Goal: Check status: Check status

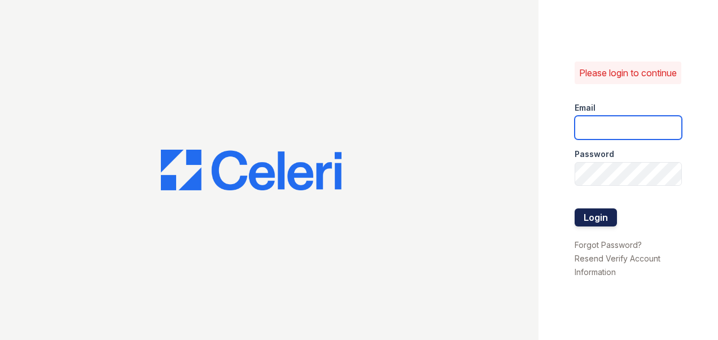
type input "[DOMAIN_NAME][EMAIL_ADDRESS][DOMAIN_NAME]"
click at [598, 222] on button "Login" at bounding box center [595, 217] width 42 height 18
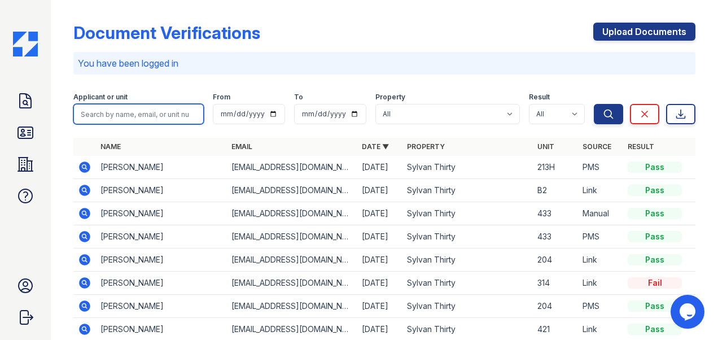
click at [96, 113] on input "search" at bounding box center [138, 114] width 130 height 20
type input "Zan"
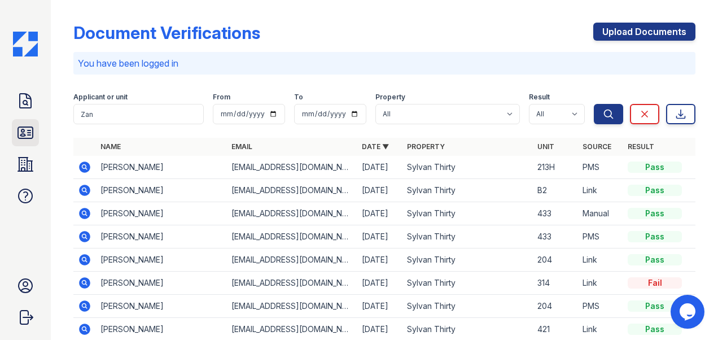
click at [28, 135] on icon at bounding box center [25, 132] width 15 height 11
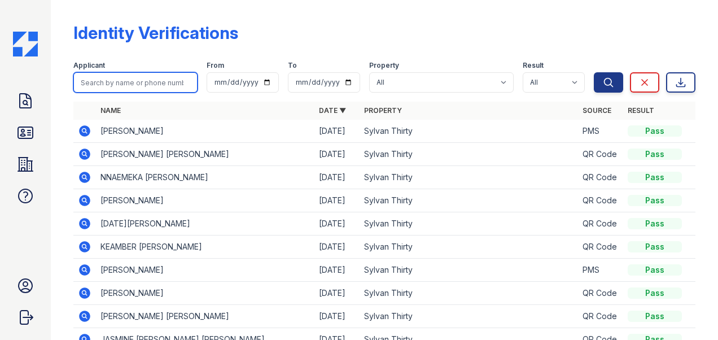
click at [91, 76] on input "search" at bounding box center [135, 82] width 124 height 20
type input "Zana"
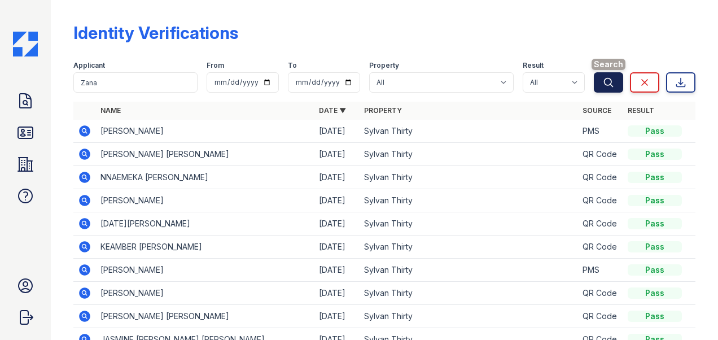
click at [603, 84] on icon "submit" at bounding box center [608, 82] width 11 height 11
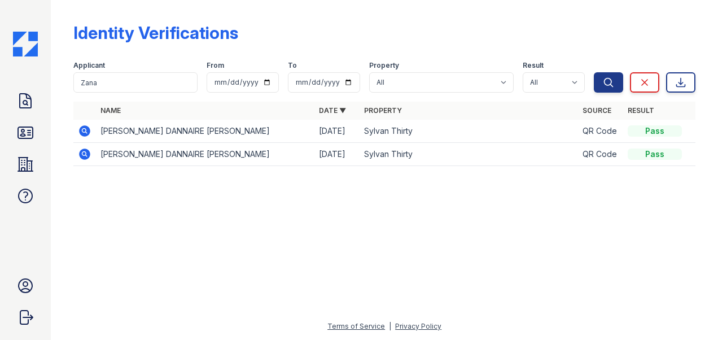
click at [85, 129] on icon at bounding box center [85, 131] width 14 height 14
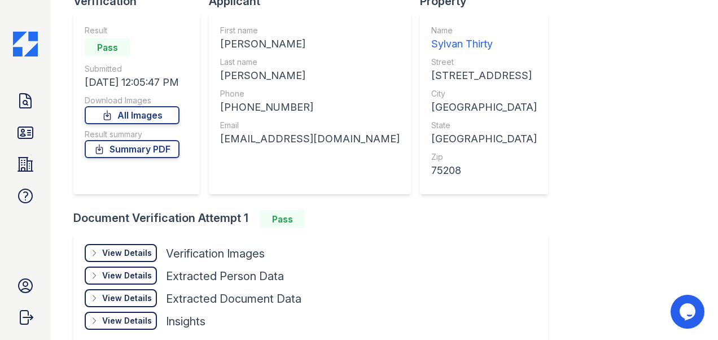
scroll to position [150, 0]
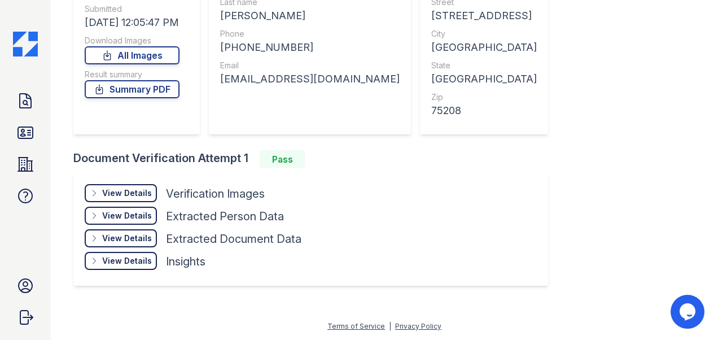
click at [101, 192] on div "View Details Details" at bounding box center [121, 193] width 72 height 18
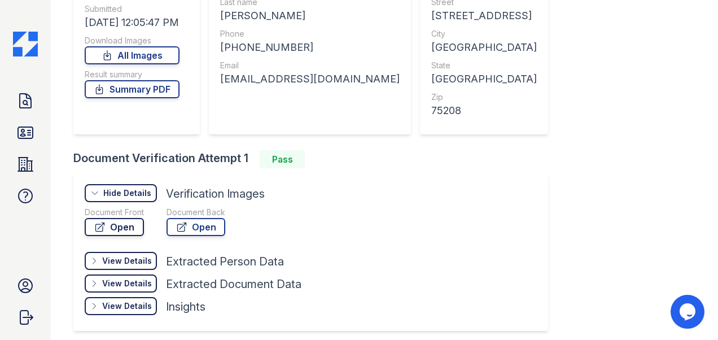
click at [106, 225] on link "Open" at bounding box center [114, 227] width 59 height 18
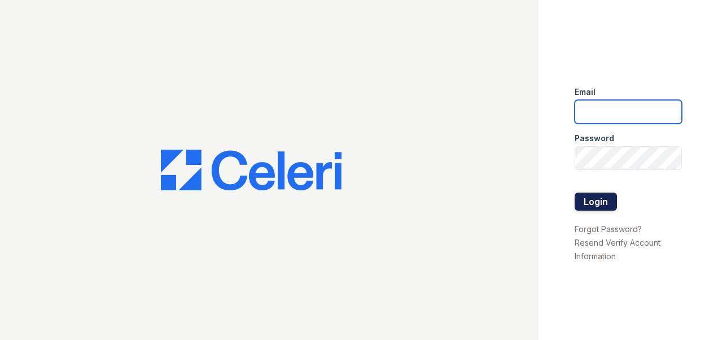
type input "[DOMAIN_NAME][EMAIL_ADDRESS][DOMAIN_NAME]"
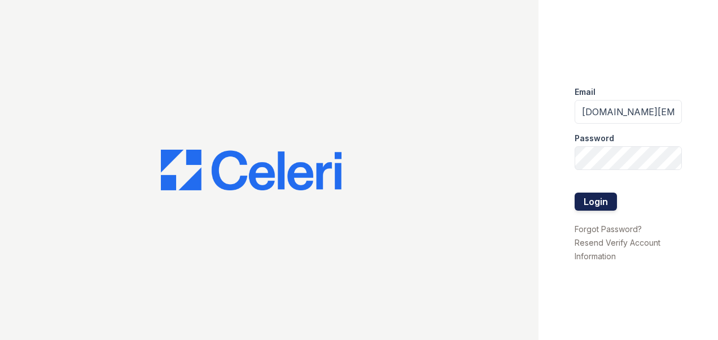
click at [586, 202] on button "Login" at bounding box center [595, 201] width 42 height 18
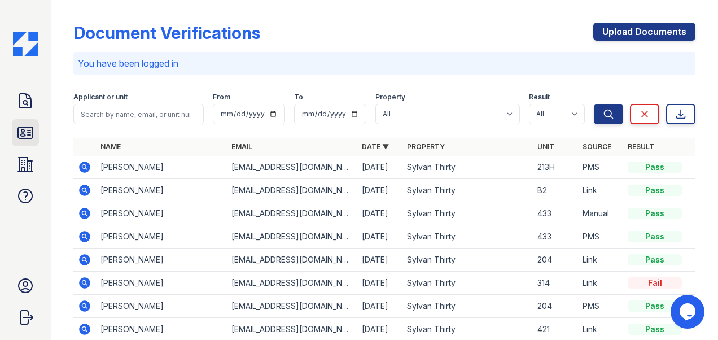
click at [30, 133] on icon at bounding box center [25, 133] width 18 height 18
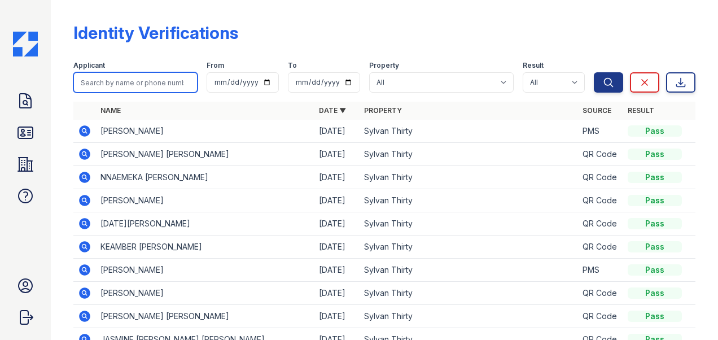
click at [98, 85] on input "search" at bounding box center [135, 82] width 124 height 20
type input "Madsion"
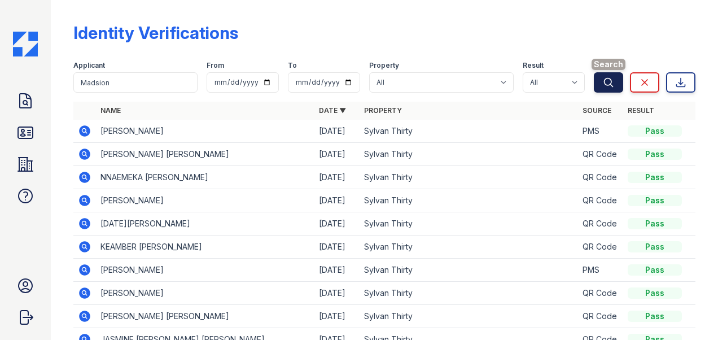
click at [603, 85] on icon "submit" at bounding box center [608, 82] width 11 height 11
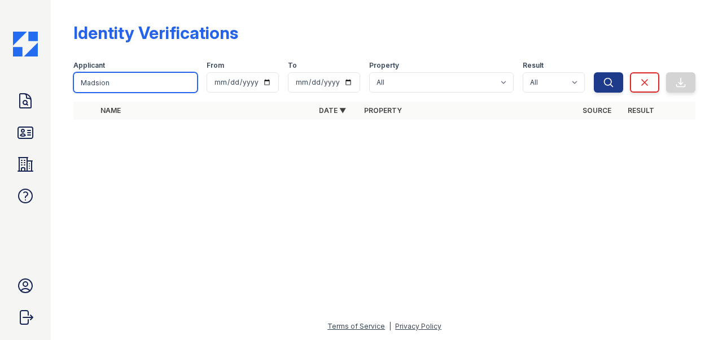
click at [119, 79] on input "Madsion" at bounding box center [135, 82] width 124 height 20
type input "Madison"
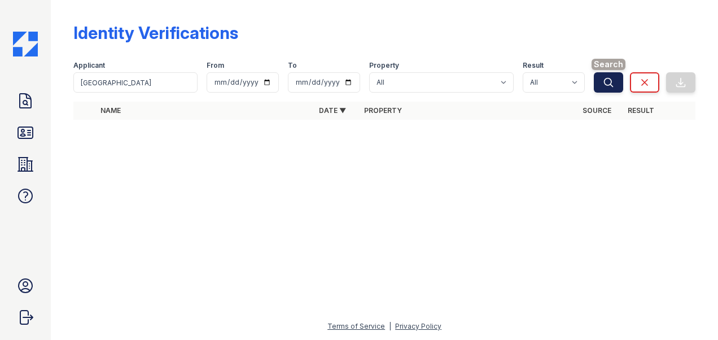
click at [604, 81] on icon "submit" at bounding box center [608, 82] width 8 height 8
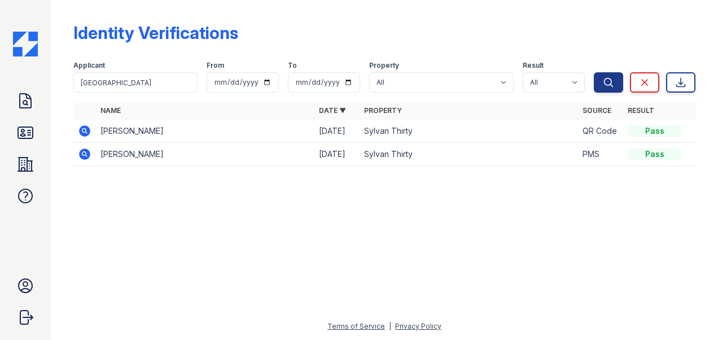
click at [81, 131] on icon at bounding box center [84, 130] width 11 height 11
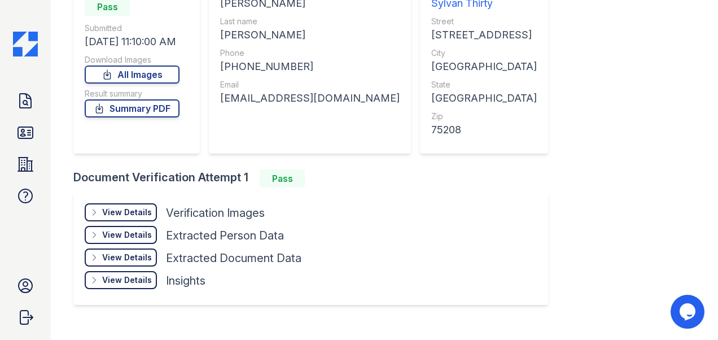
scroll to position [150, 0]
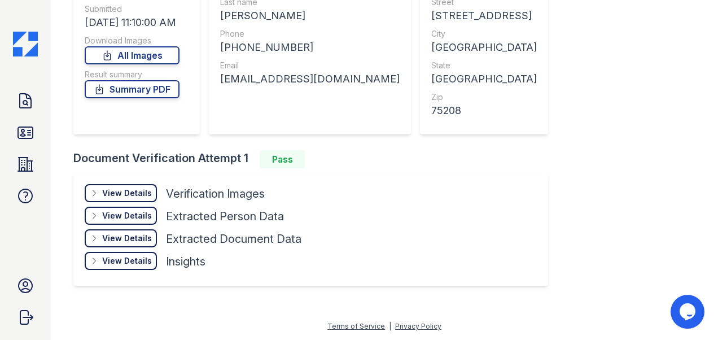
click at [122, 188] on div "View Details" at bounding box center [127, 192] width 50 height 11
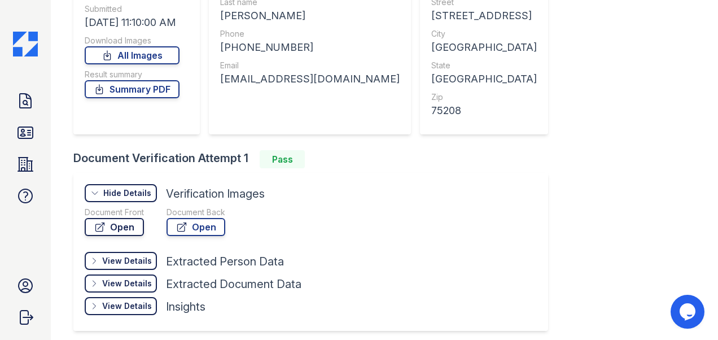
click at [109, 223] on link "Open" at bounding box center [114, 227] width 59 height 18
